Goal: Task Accomplishment & Management: Use online tool/utility

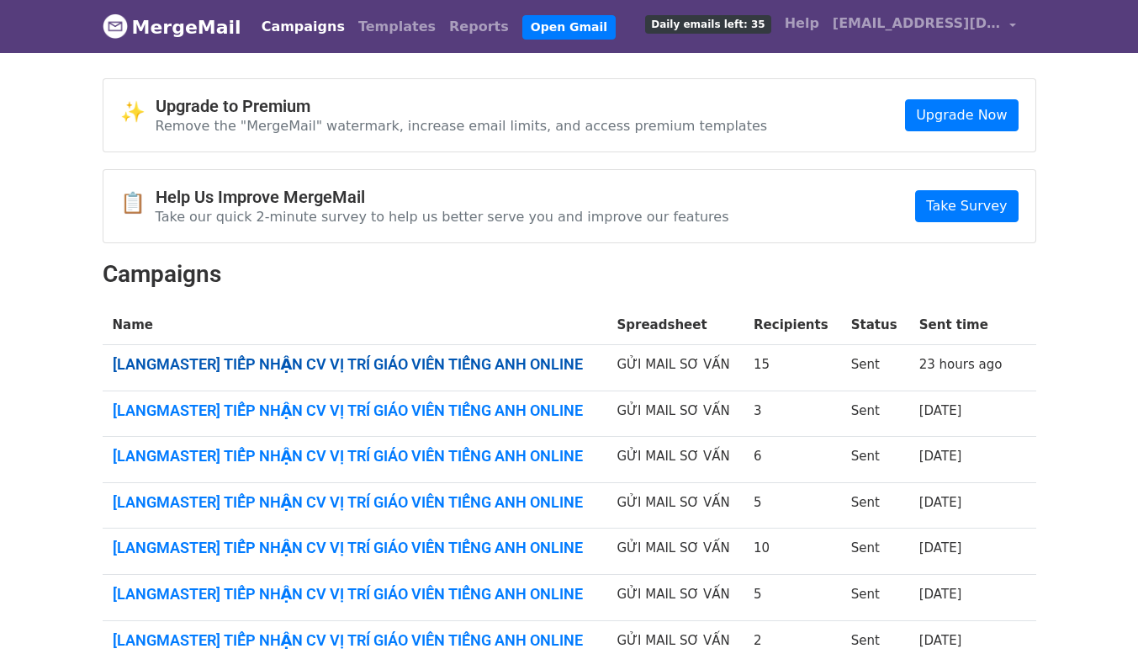
click at [504, 367] on link "[LANGMASTER] TIẾP NHẬN CV VỊ TRÍ GIÁO VIÊN TIẾNG ANH ONLINE" at bounding box center [355, 364] width 485 height 19
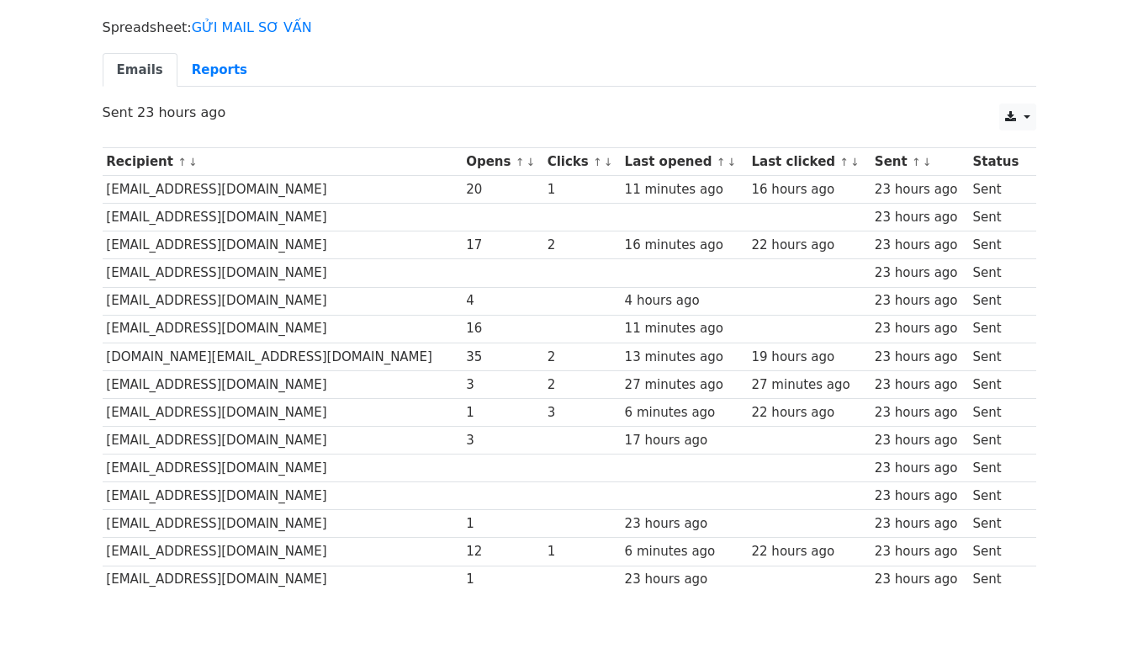
scroll to position [193, 0]
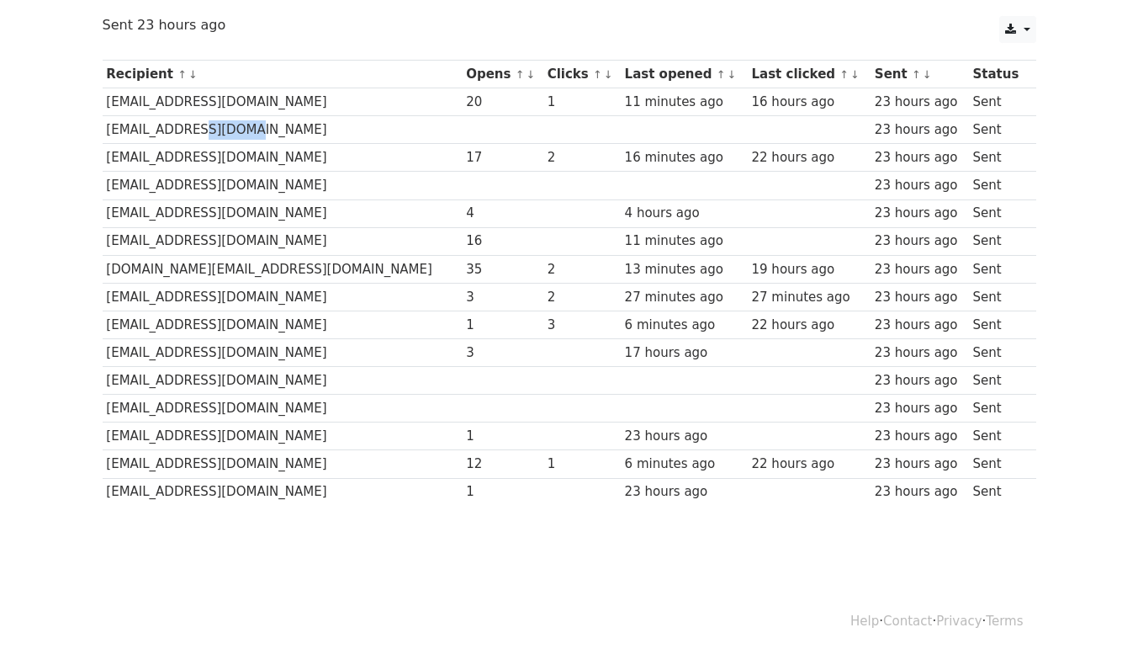
drag, startPoint x: 182, startPoint y: 130, endPoint x: 231, endPoint y: 135, distance: 50.0
click at [231, 135] on td "[EMAIL_ADDRESS][DOMAIN_NAME]" at bounding box center [283, 130] width 360 height 28
click at [275, 127] on td "[EMAIL_ADDRESS][DOMAIN_NAME]" at bounding box center [283, 130] width 360 height 28
drag, startPoint x: 201, startPoint y: 386, endPoint x: 255, endPoint y: 380, distance: 54.2
click at [255, 380] on td "[EMAIL_ADDRESS][DOMAIN_NAME]" at bounding box center [283, 381] width 360 height 28
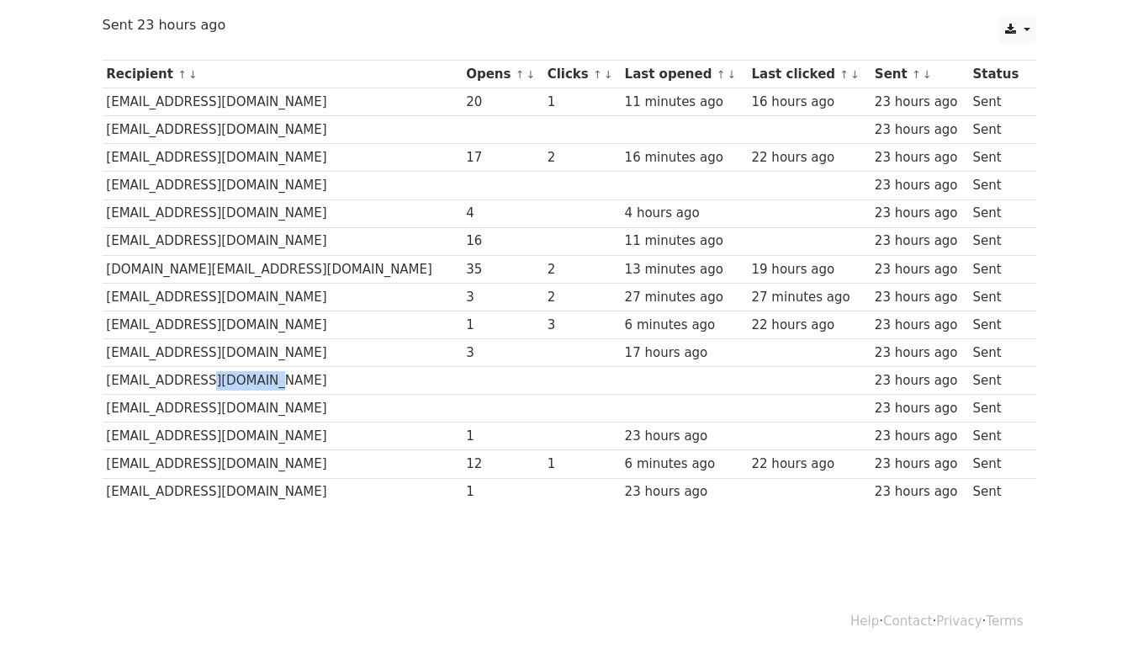
drag, startPoint x: 231, startPoint y: 410, endPoint x: 292, endPoint y: 408, distance: 60.6
click at [292, 408] on td "[EMAIL_ADDRESS][DOMAIN_NAME]" at bounding box center [283, 409] width 360 height 28
